Goal: Navigation & Orientation: Find specific page/section

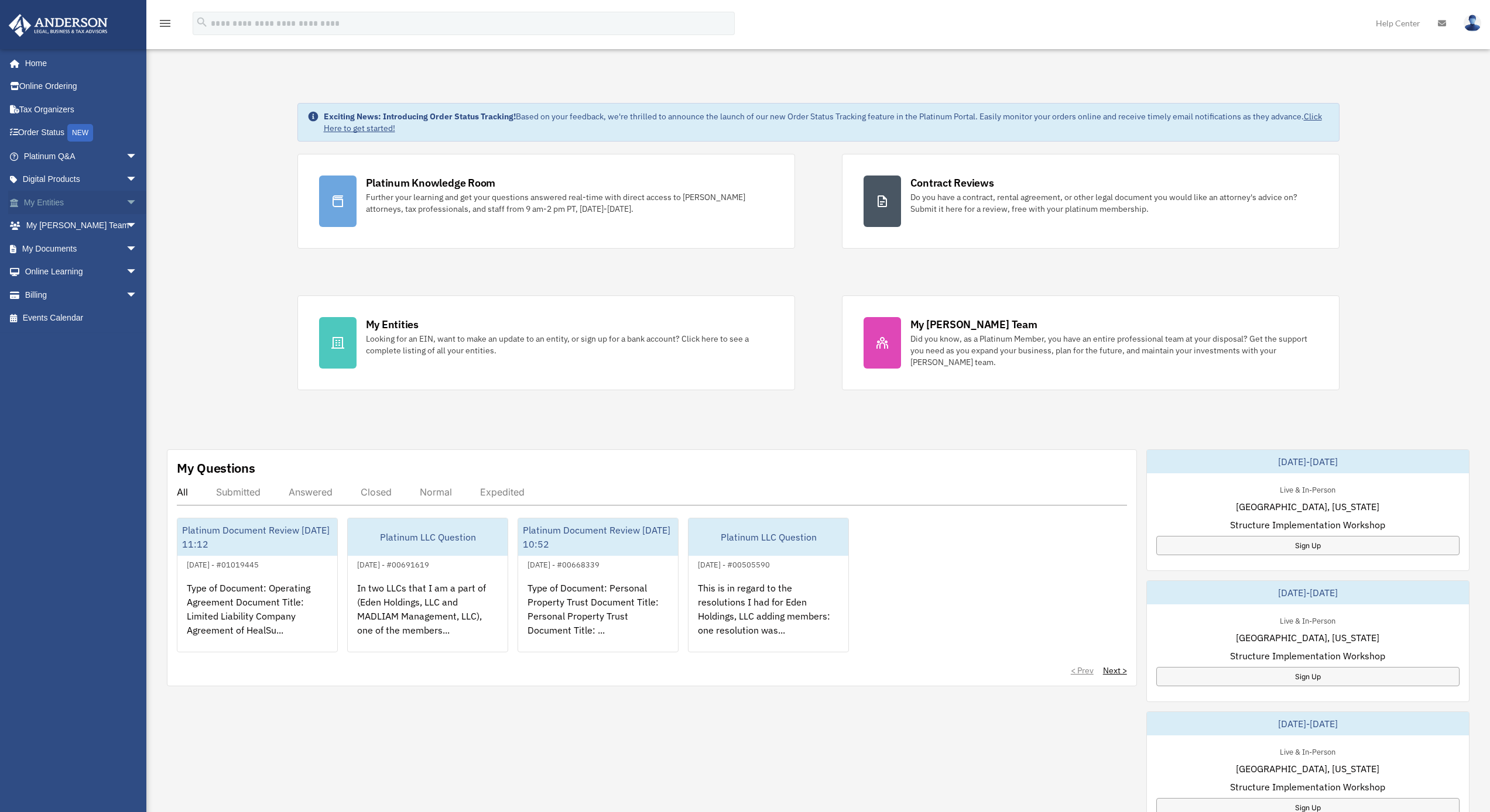
click at [126, 200] on span "arrow_drop_down" at bounding box center [137, 203] width 23 height 24
click at [126, 198] on span "arrow_drop_up" at bounding box center [137, 203] width 23 height 24
click at [126, 201] on span "arrow_drop_down" at bounding box center [137, 203] width 23 height 24
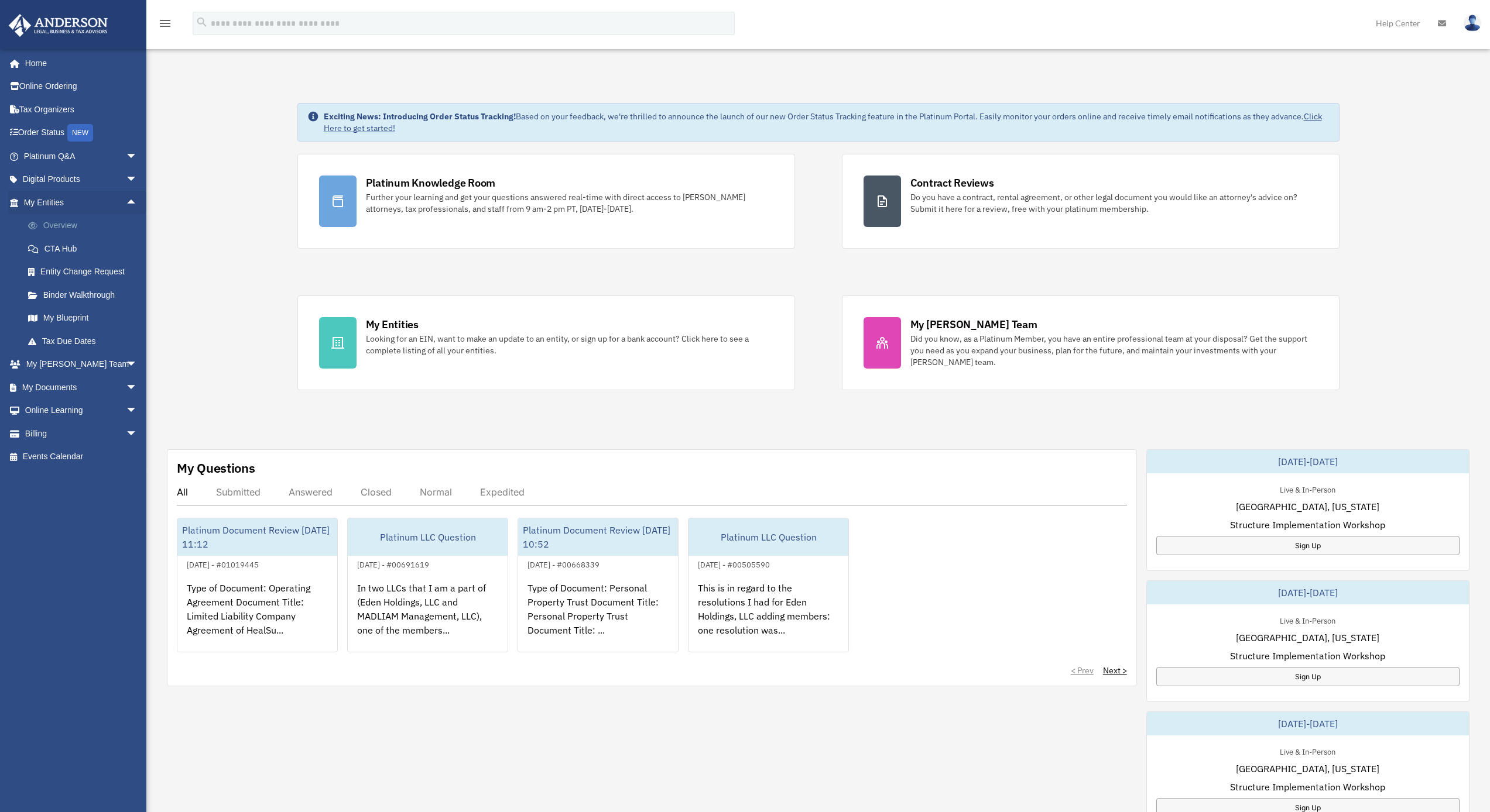
click at [53, 223] on link "Overview" at bounding box center [86, 225] width 139 height 23
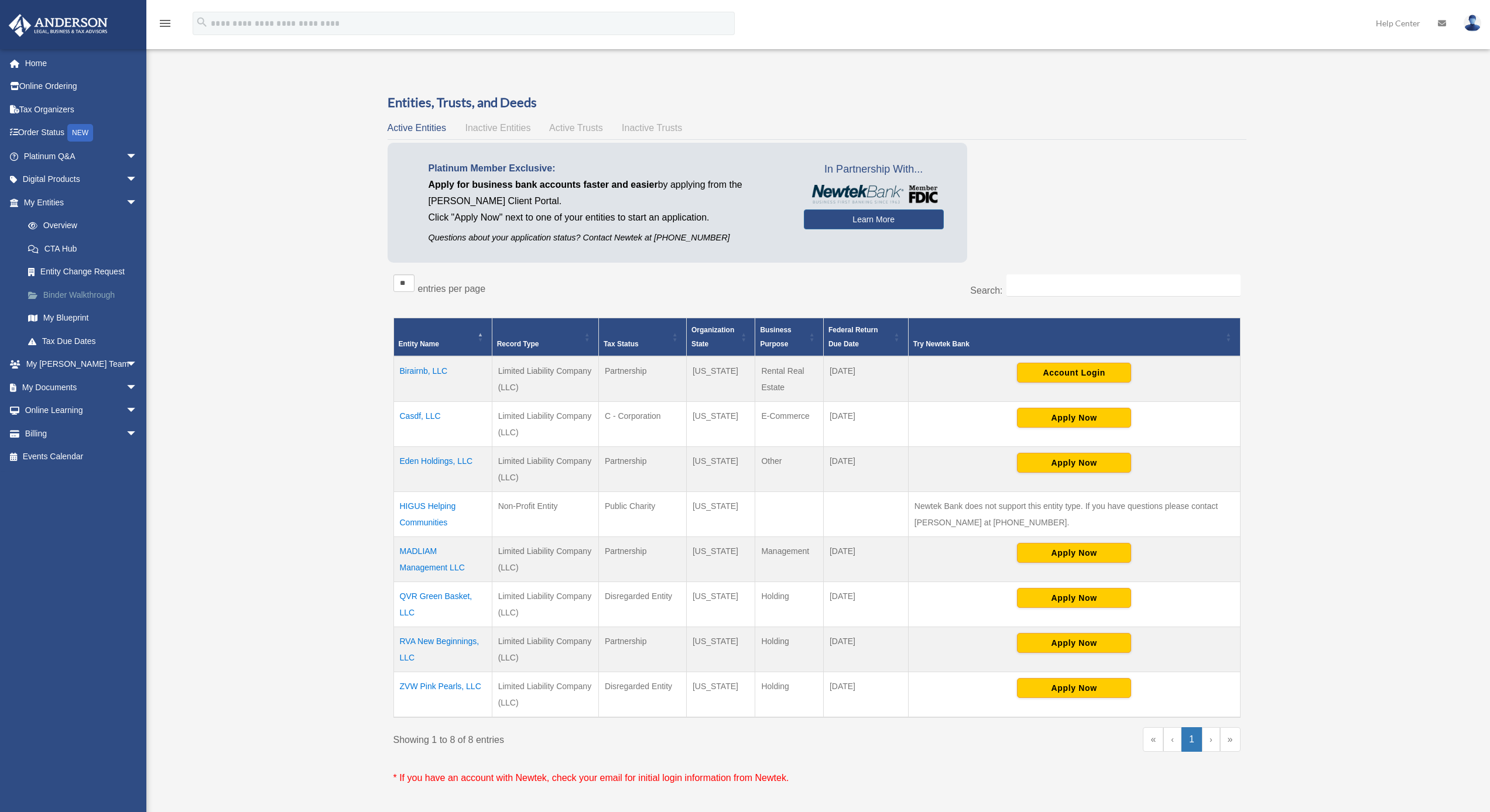
click at [80, 293] on link "Binder Walkthrough" at bounding box center [86, 294] width 139 height 23
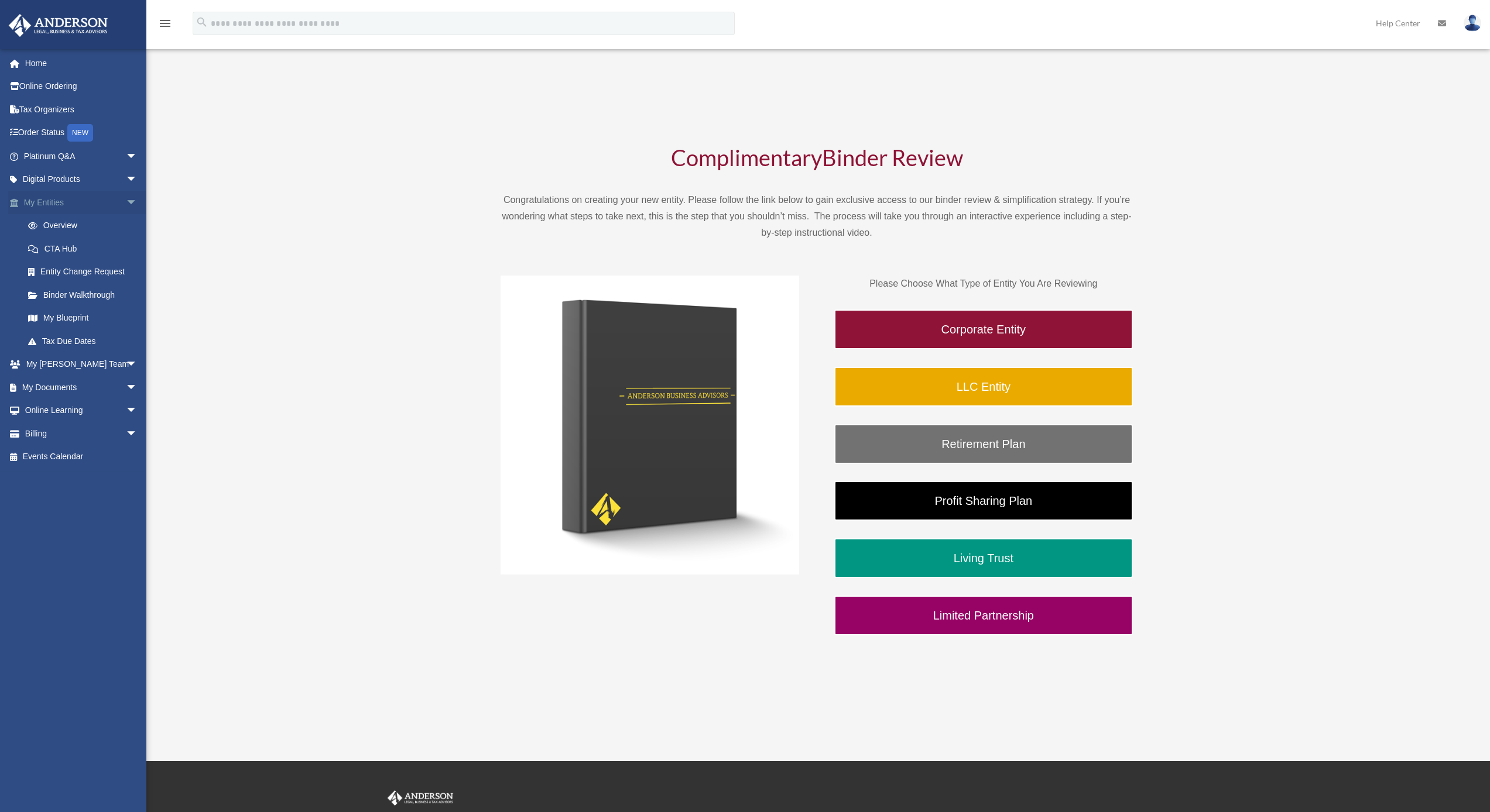
click at [126, 195] on span "arrow_drop_down" at bounding box center [137, 203] width 23 height 24
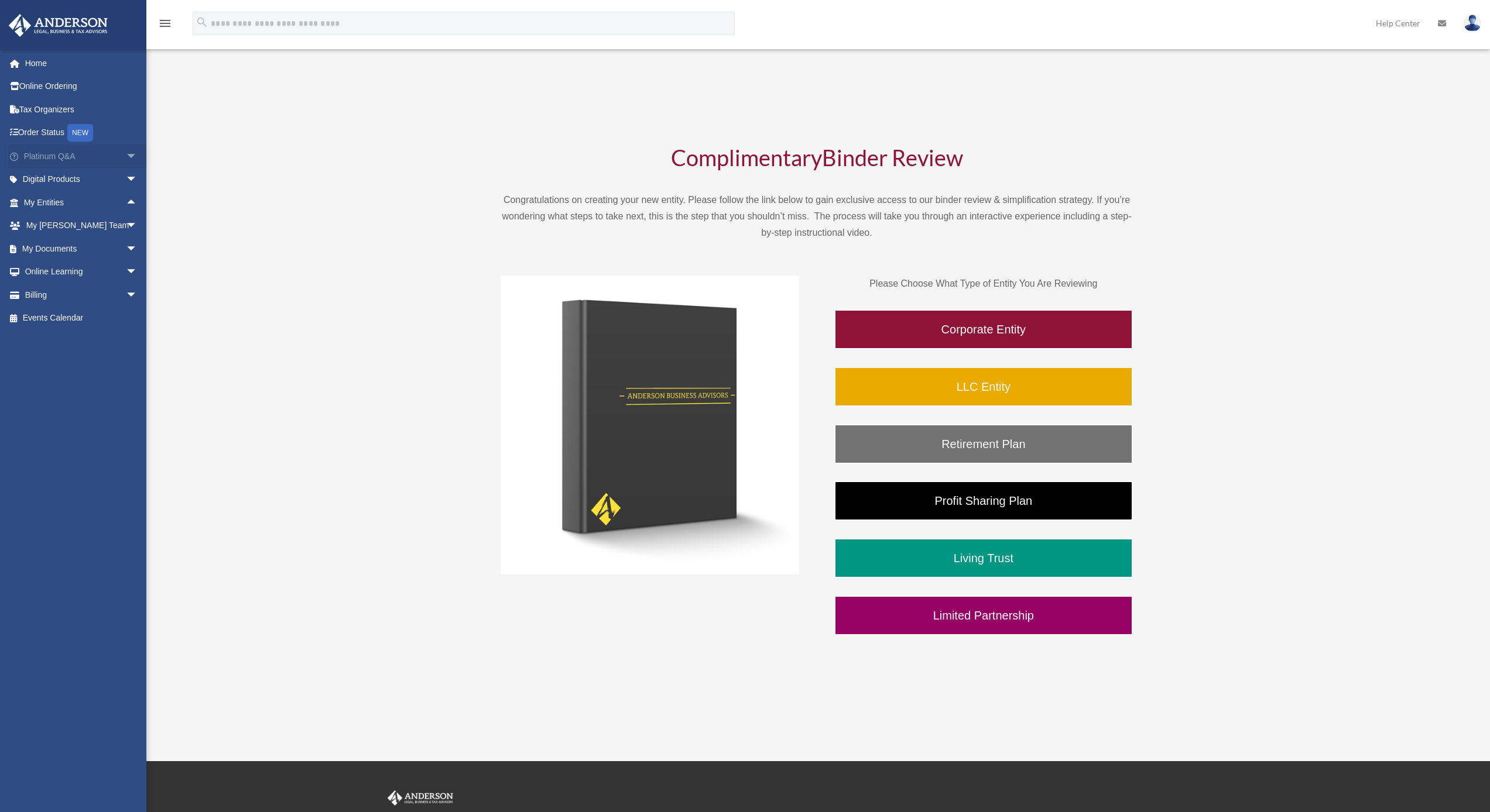
click at [126, 156] on span "arrow_drop_down" at bounding box center [137, 156] width 23 height 24
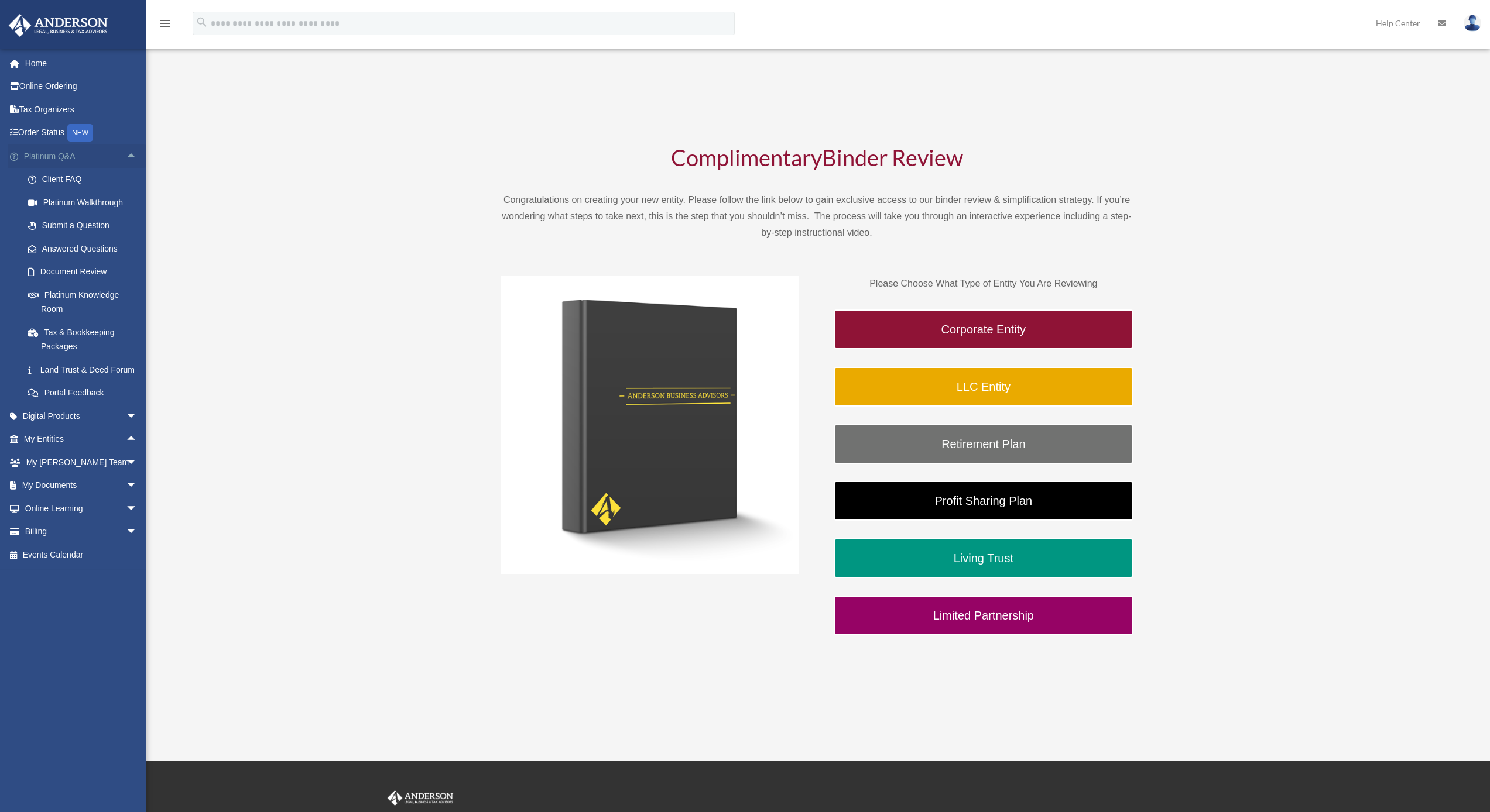
click at [126, 156] on span "arrow_drop_up" at bounding box center [137, 156] width 23 height 24
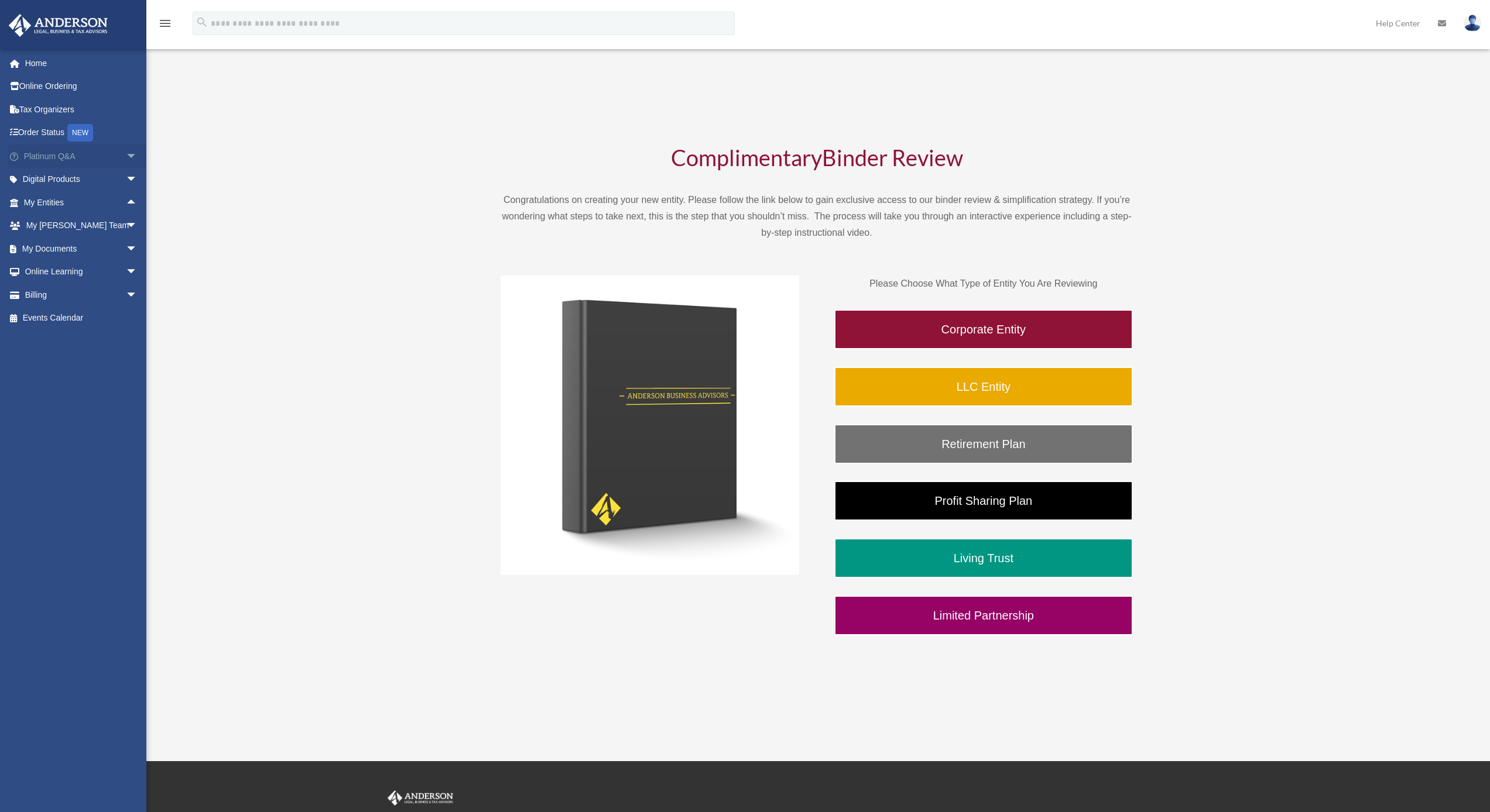
click at [126, 156] on span "arrow_drop_down" at bounding box center [137, 156] width 23 height 24
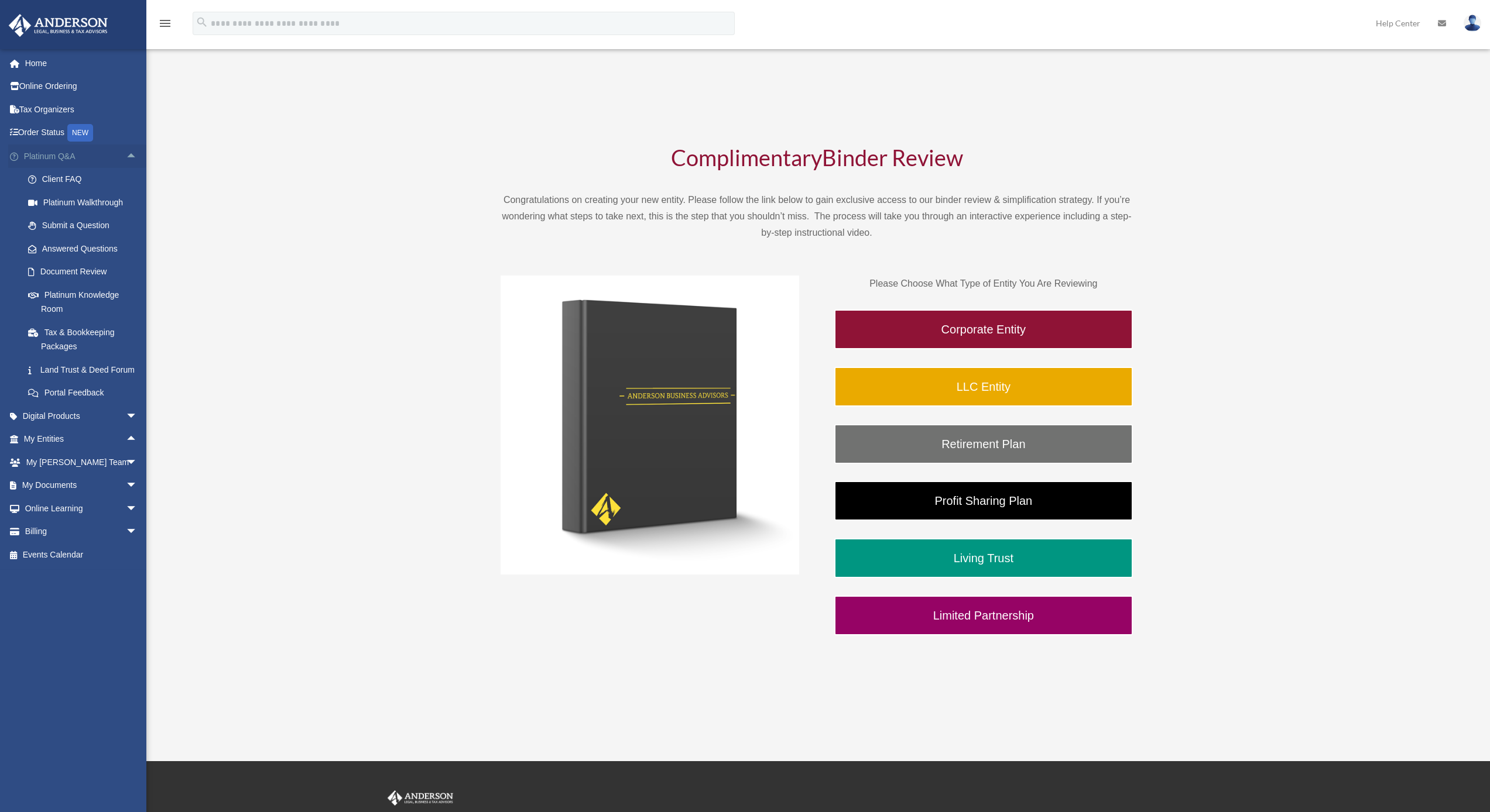
click at [126, 152] on span "arrow_drop_up" at bounding box center [137, 156] width 23 height 24
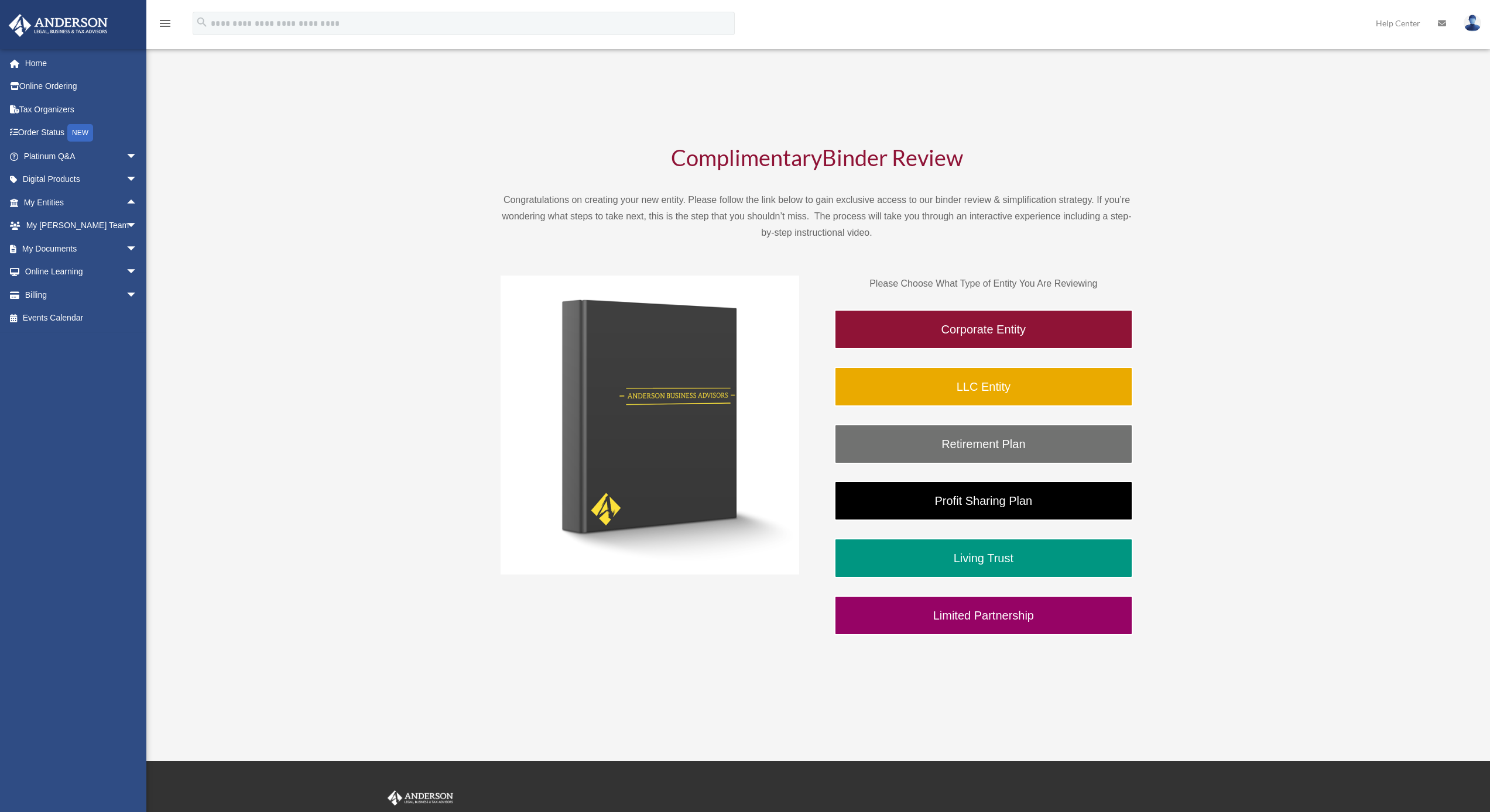
click at [1474, 26] on img at bounding box center [1472, 22] width 18 height 17
click at [1281, 101] on link "Logout" at bounding box center [1282, 102] width 117 height 24
